Goal: Use online tool/utility: Utilize a website feature to perform a specific function

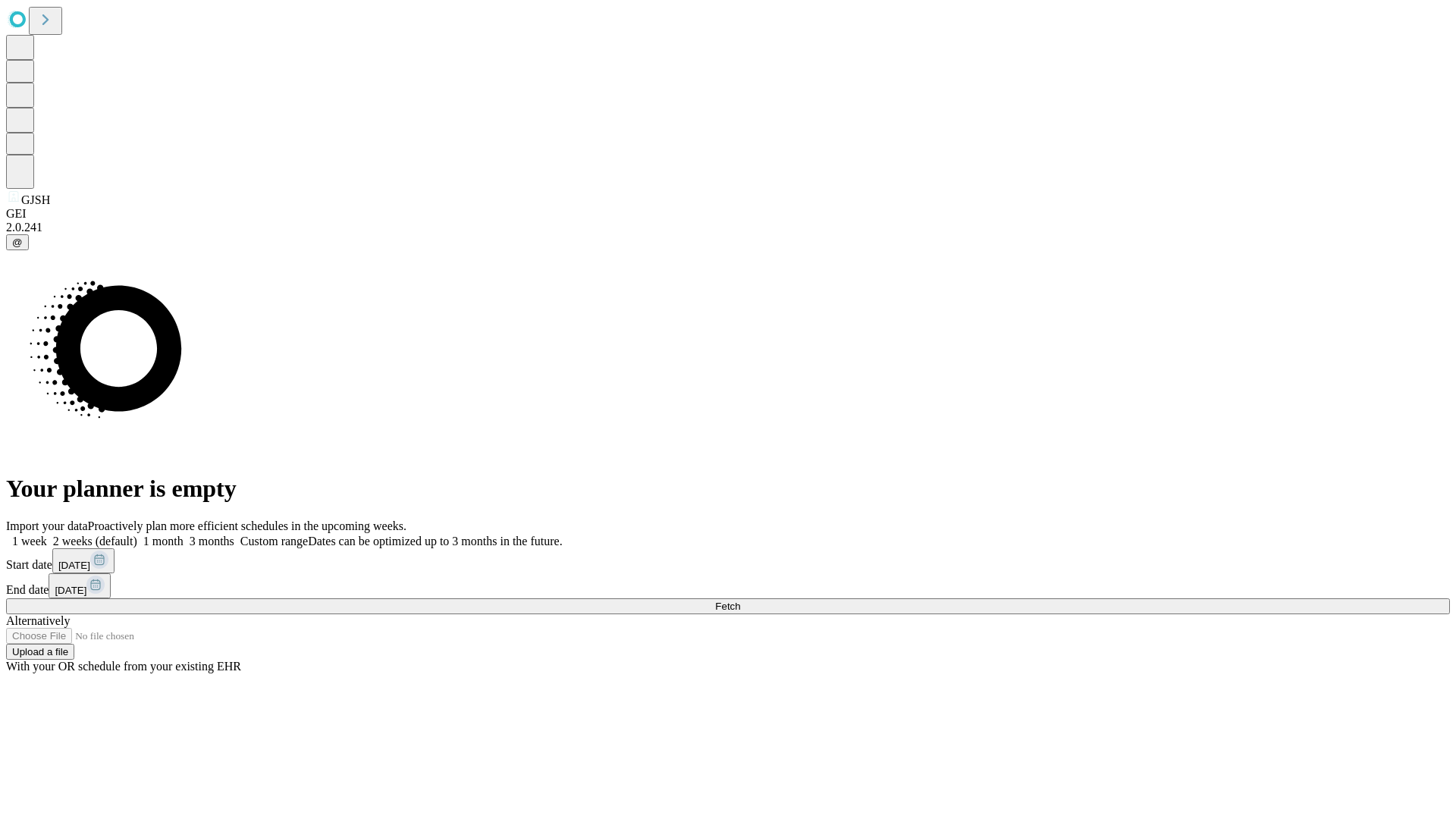
click at [740, 601] on span "Fetch" at bounding box center [727, 606] width 25 height 11
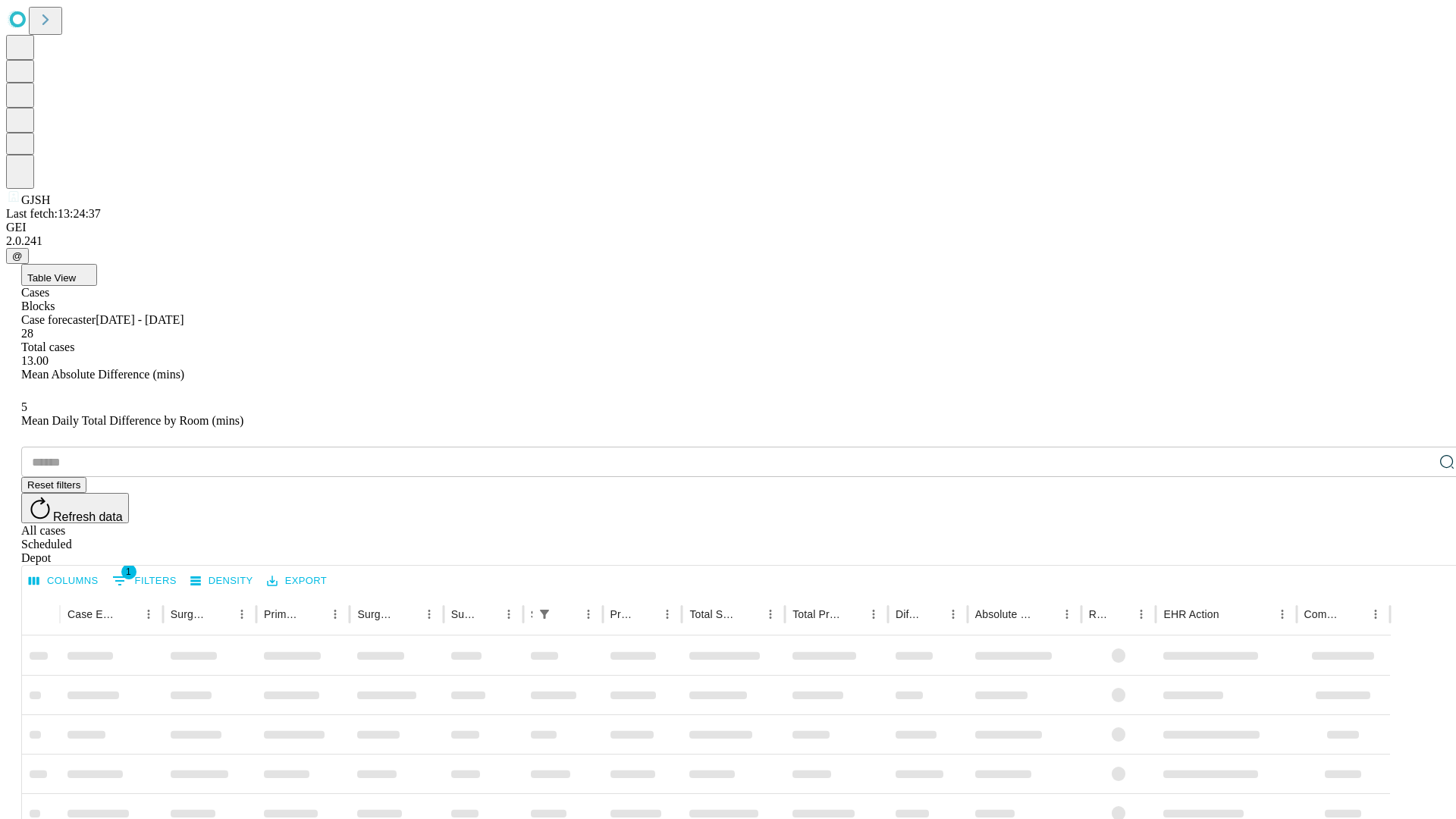
click at [76, 272] on span "Table View" at bounding box center [51, 277] width 48 height 11
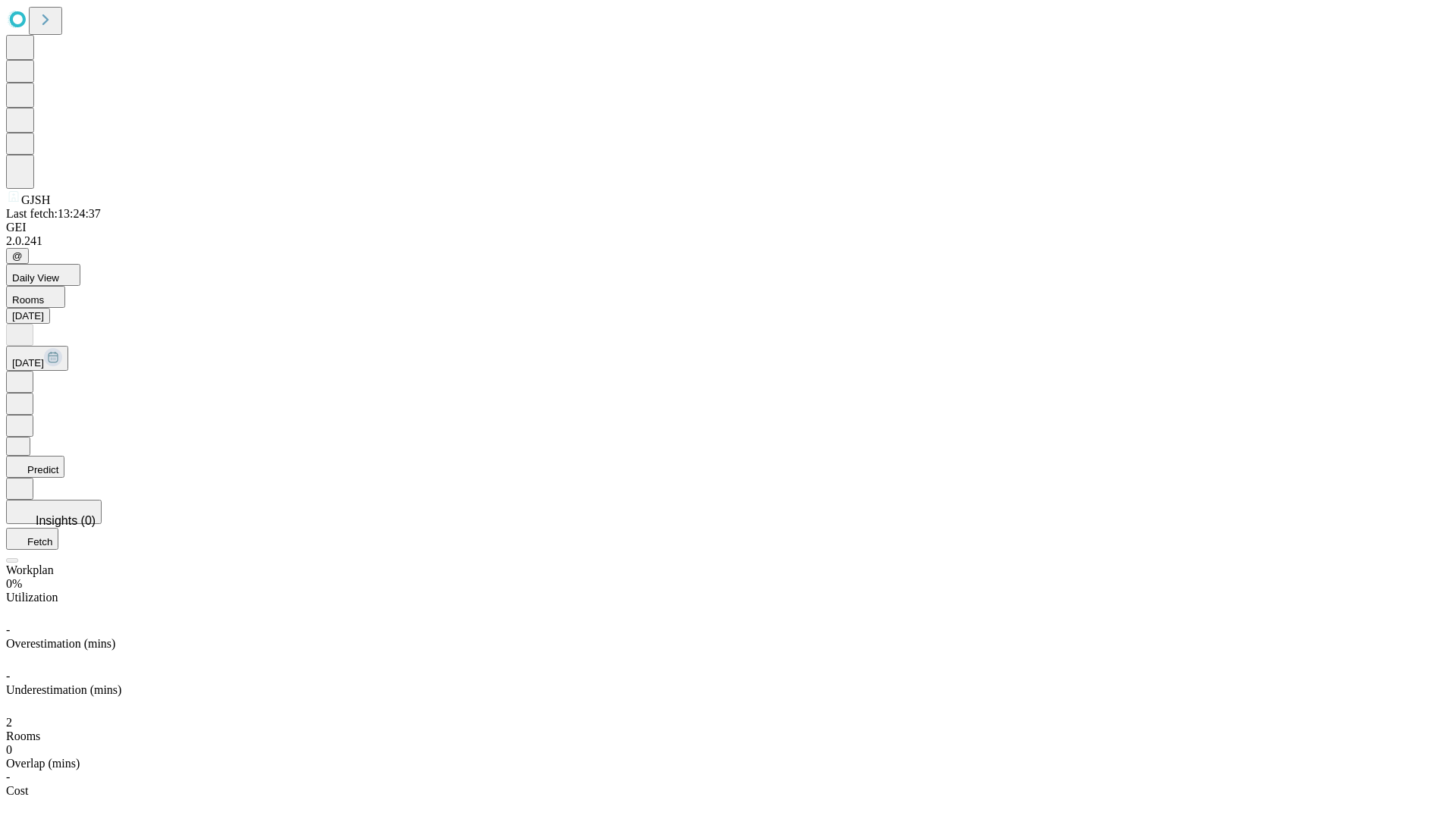
click at [65, 455] on button "Predict" at bounding box center [35, 466] width 59 height 22
